Goal: Task Accomplishment & Management: Use online tool/utility

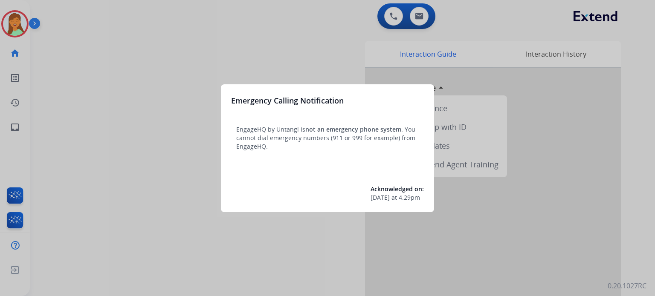
click at [222, 270] on div at bounding box center [327, 148] width 655 height 296
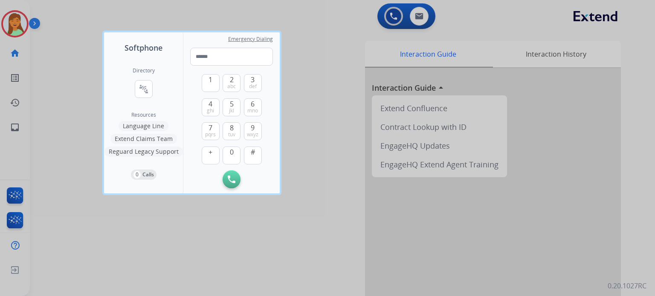
drag, startPoint x: 222, startPoint y: 270, endPoint x: 134, endPoint y: 238, distance: 93.5
click at [136, 237] on div at bounding box center [327, 148] width 655 height 296
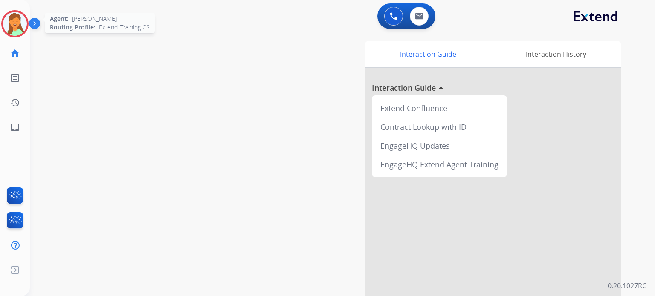
click at [17, 17] on img at bounding box center [15, 24] width 24 height 24
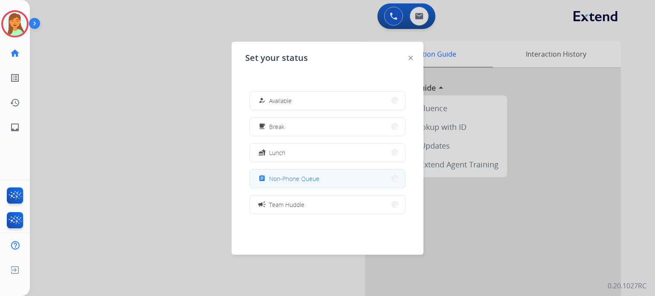
click at [271, 179] on div "assignment Non-Phone Queue" at bounding box center [288, 179] width 63 height 10
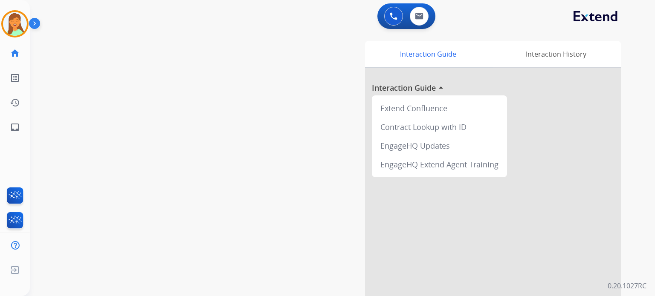
click at [158, 147] on div "swap_horiz Break voice bridge close_fullscreen Connect 3-Way Call merge_type Se…" at bounding box center [332, 209] width 604 height 356
click at [256, 133] on div "swap_horiz Break voice bridge close_fullscreen Connect 3-Way Call merge_type Se…" at bounding box center [332, 209] width 604 height 356
